Goal: Task Accomplishment & Management: Use online tool/utility

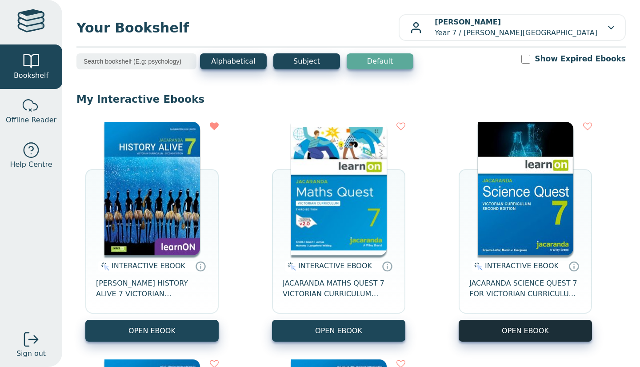
click at [570, 324] on button "OPEN EBOOK" at bounding box center [525, 330] width 133 height 22
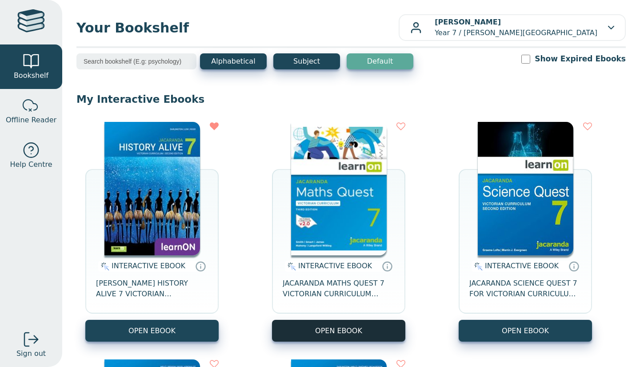
click at [382, 329] on button "OPEN EBOOK" at bounding box center [338, 330] width 133 height 22
